Goal: Information Seeking & Learning: Learn about a topic

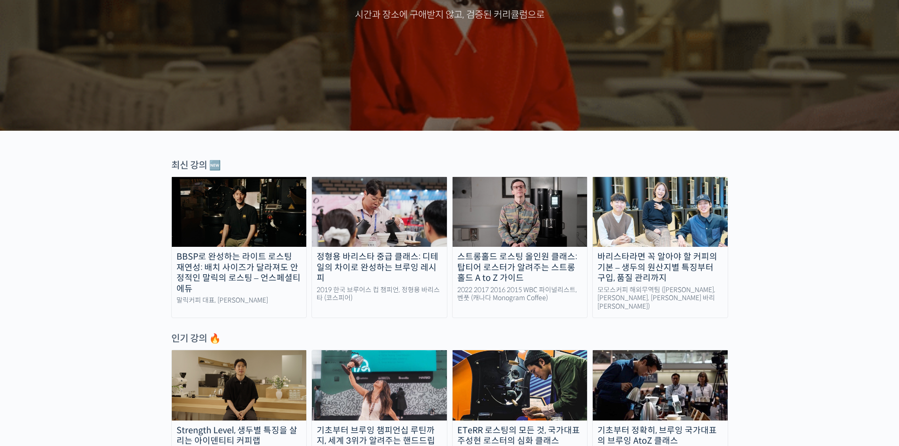
scroll to position [188, 0]
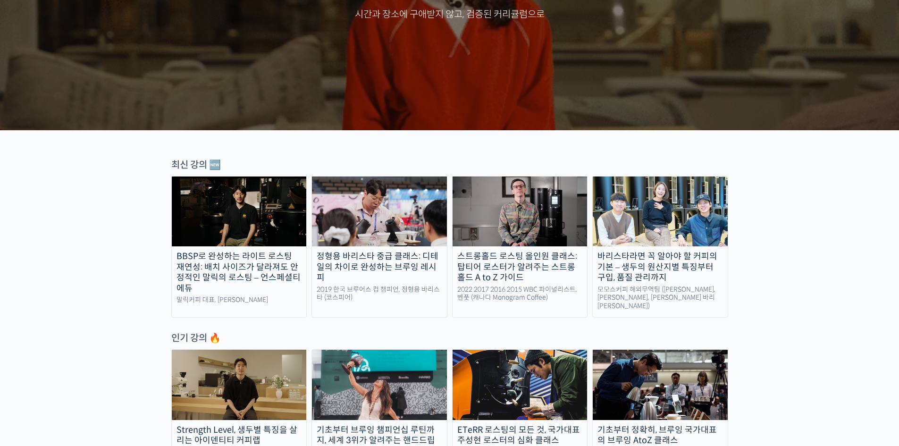
click at [238, 376] on img at bounding box center [239, 385] width 135 height 70
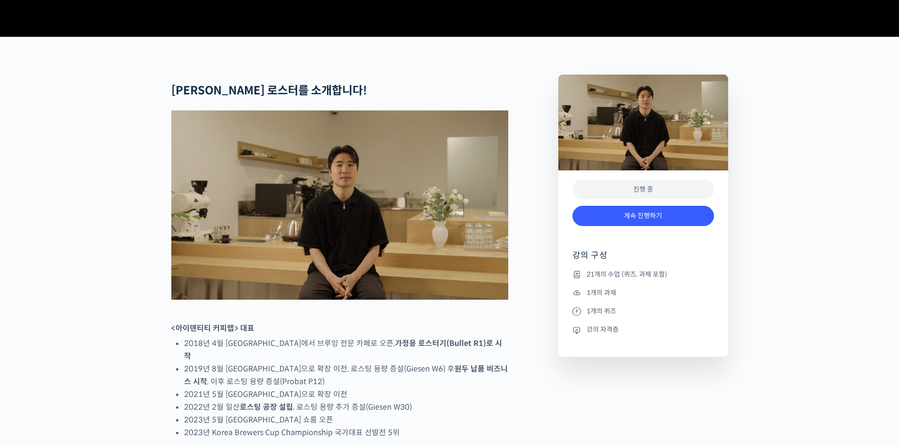
scroll to position [330, 0]
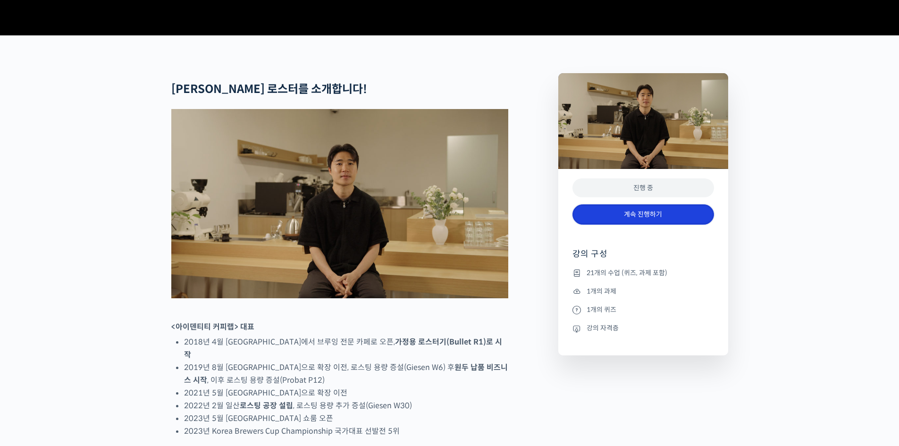
click at [636, 225] on link "계속 진행하기" at bounding box center [644, 214] width 142 height 20
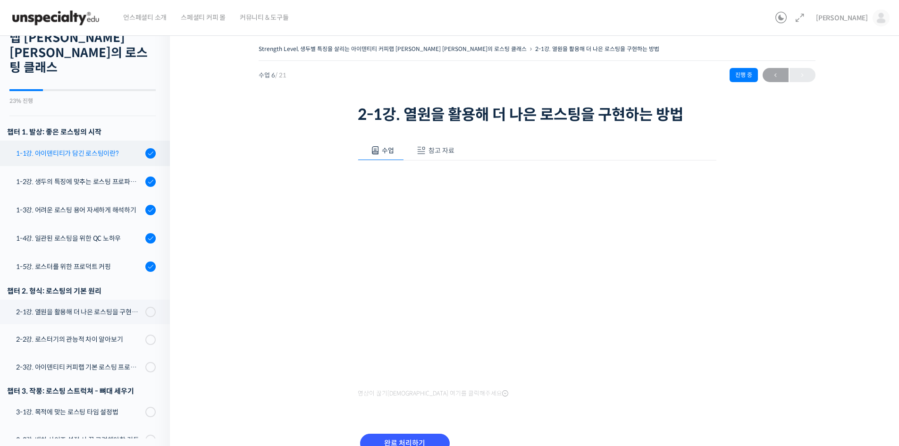
scroll to position [62, 0]
click at [68, 149] on div "1-1강. 아이덴티티가 담긴 로스팅이란?" at bounding box center [79, 154] width 127 height 10
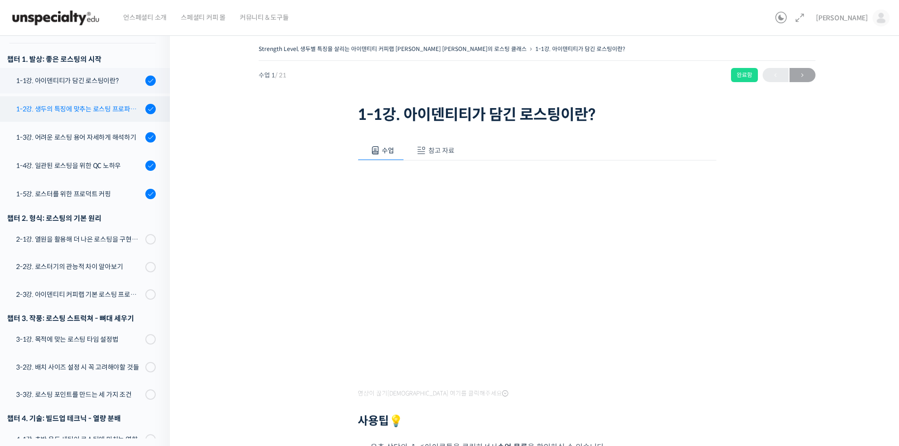
click at [103, 102] on link "1-2강. 생두의 특징에 맞추는 로스팅 프로파일 'Stength Level'" at bounding box center [82, 108] width 175 height 25
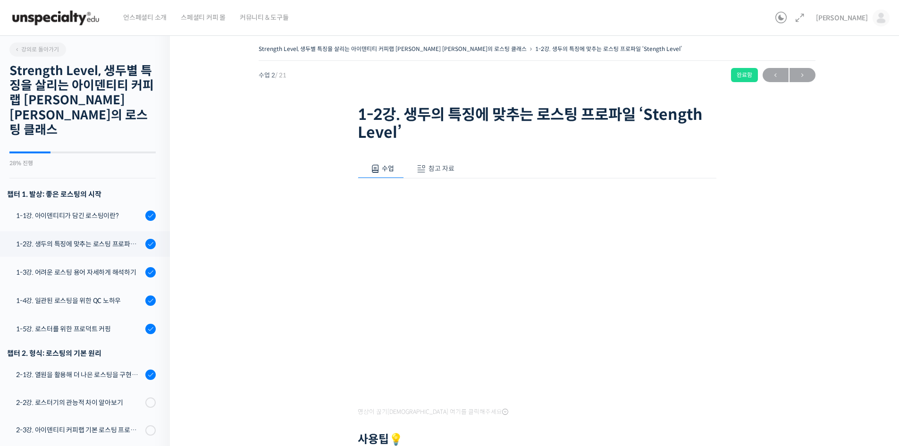
scroll to position [181, 0]
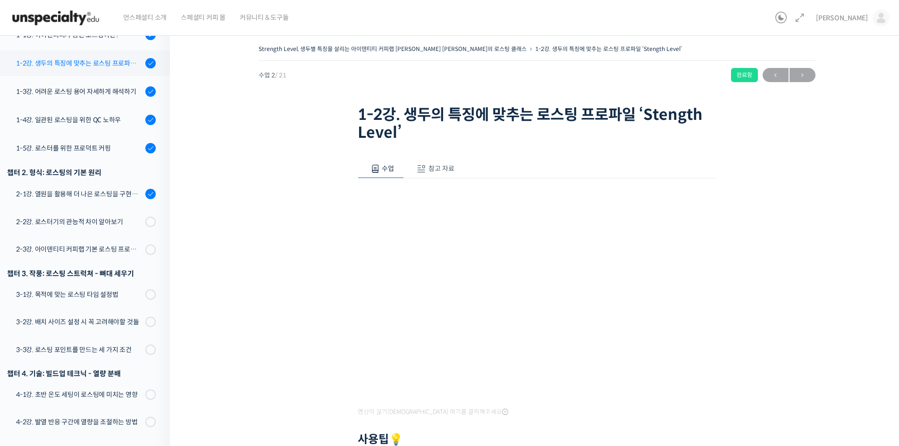
click at [69, 61] on link "1-2강. 생두의 특징에 맞추는 로스팅 프로파일 'Stength Level'" at bounding box center [82, 63] width 175 height 25
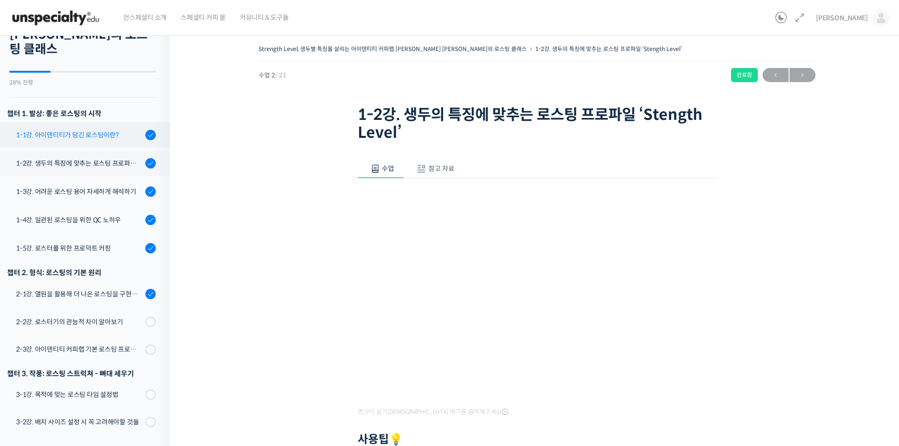
click at [70, 122] on link "1-1강. 아이덴티티가 담긴 로스팅이란?" at bounding box center [82, 134] width 175 height 25
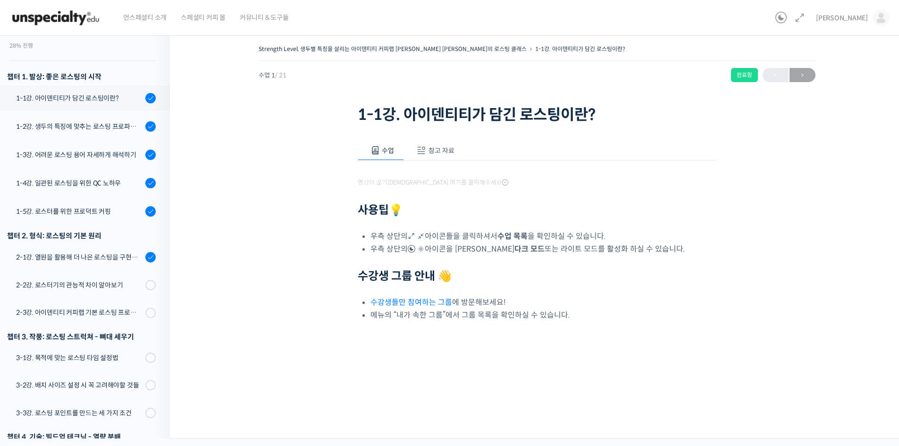
scroll to position [135, 0]
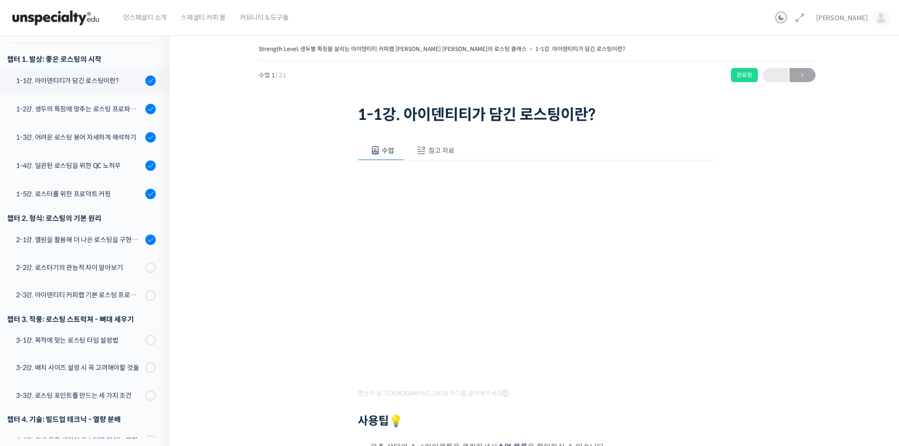
click at [443, 158] on button "참고 자료" at bounding box center [434, 151] width 60 height 20
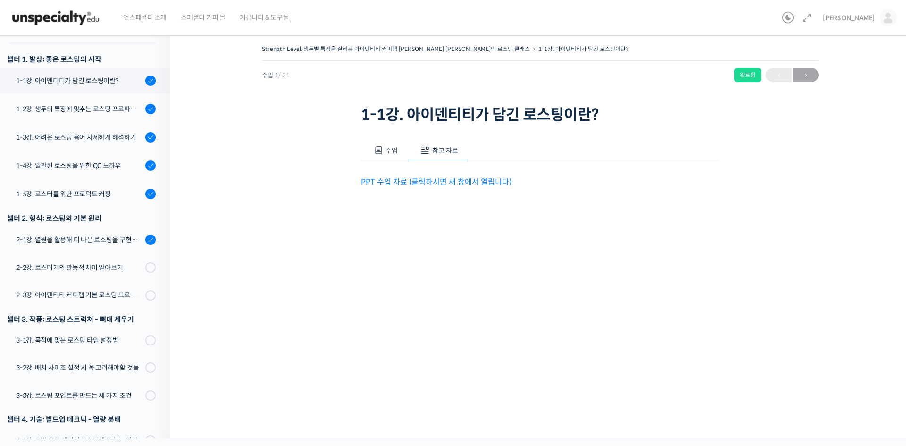
click at [444, 189] on div "수업 참고 자료 영상이 끊기[DEMOGRAPHIC_DATA]를 클릭해주세요 사용팁 💡 우측 상단의 아이콘들을 클릭하셔서 수업 목록 을 확인하실…" at bounding box center [540, 179] width 359 height 105
click at [447, 185] on link "PPT 수업 자료 (클릭하시면 새 창에서 열립니다)" at bounding box center [436, 182] width 151 height 10
click at [389, 149] on span "수업" at bounding box center [392, 150] width 12 height 8
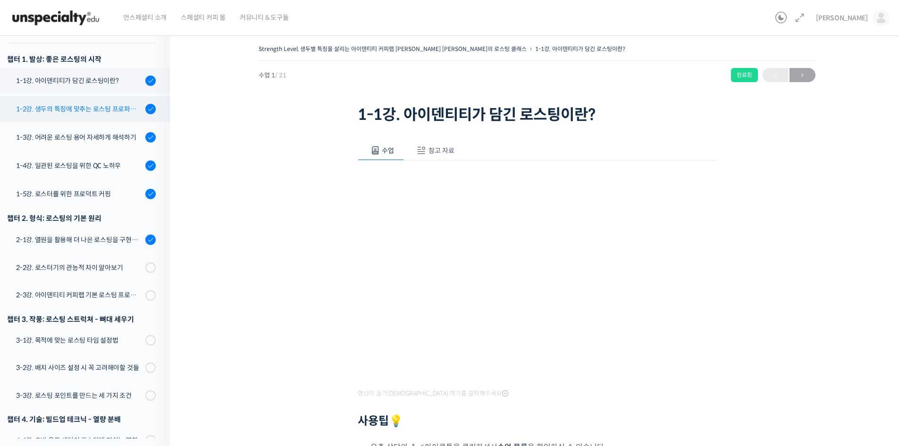
click at [103, 104] on div "1-2강. 생두의 특징에 맞추는 로스팅 프로파일 'Stength Level'" at bounding box center [79, 109] width 127 height 10
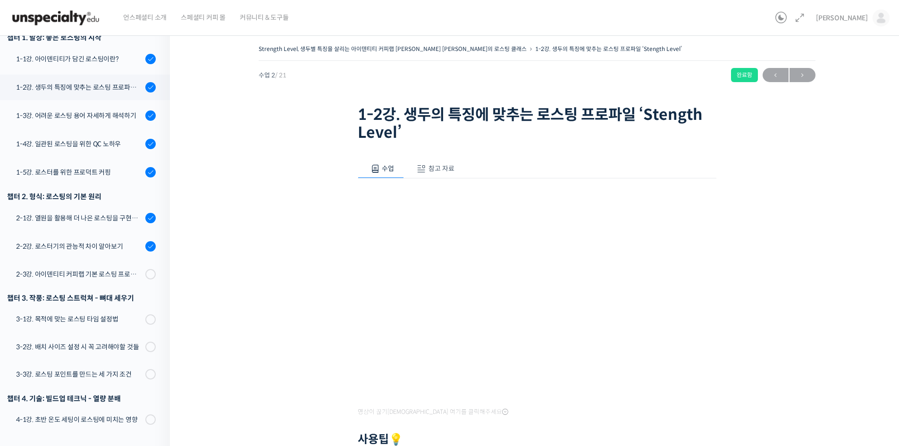
scroll to position [181, 0]
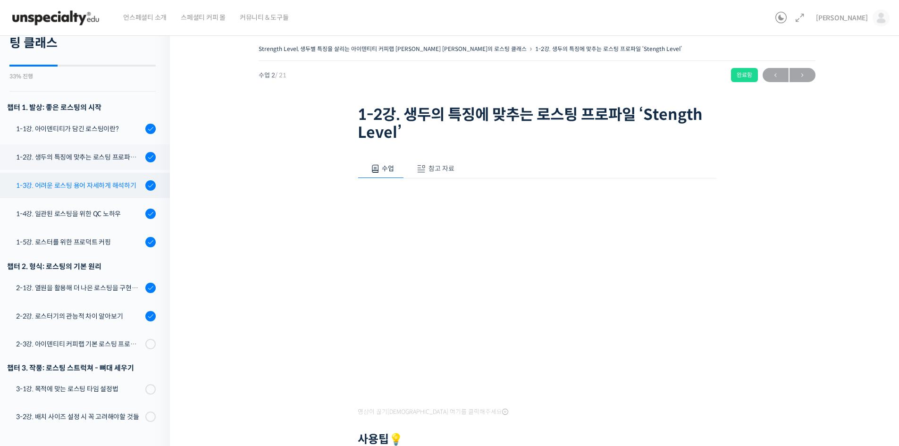
click at [71, 178] on link "1-3강. 어려운 로스팅 용어 자세하게 해석하기" at bounding box center [82, 185] width 175 height 25
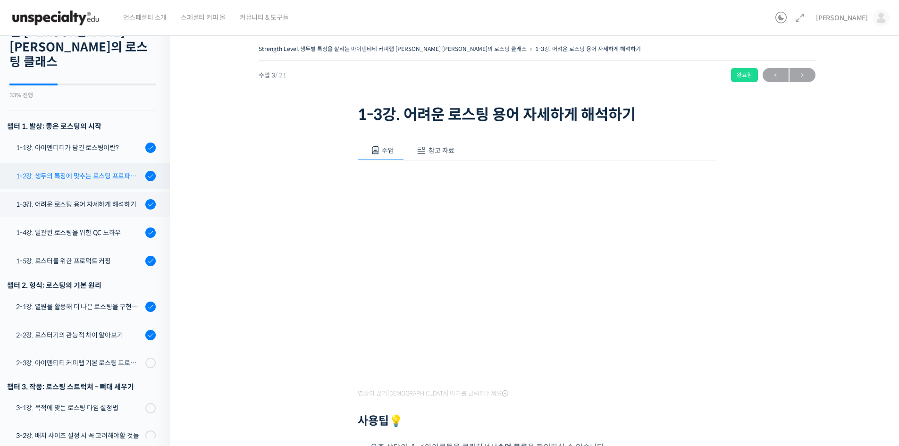
scroll to position [68, 0]
click at [38, 164] on link "1-2강. 생두의 특징에 맞추는 로스팅 프로파일 'Stength Level'" at bounding box center [82, 176] width 175 height 25
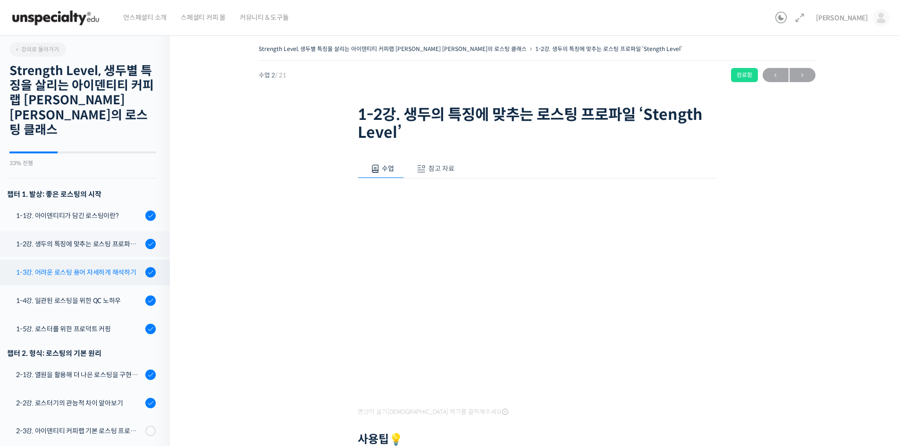
click at [93, 267] on div "1-3강. 어려운 로스팅 용어 자세하게 해석하기" at bounding box center [79, 272] width 127 height 10
